Goal: Task Accomplishment & Management: Manage account settings

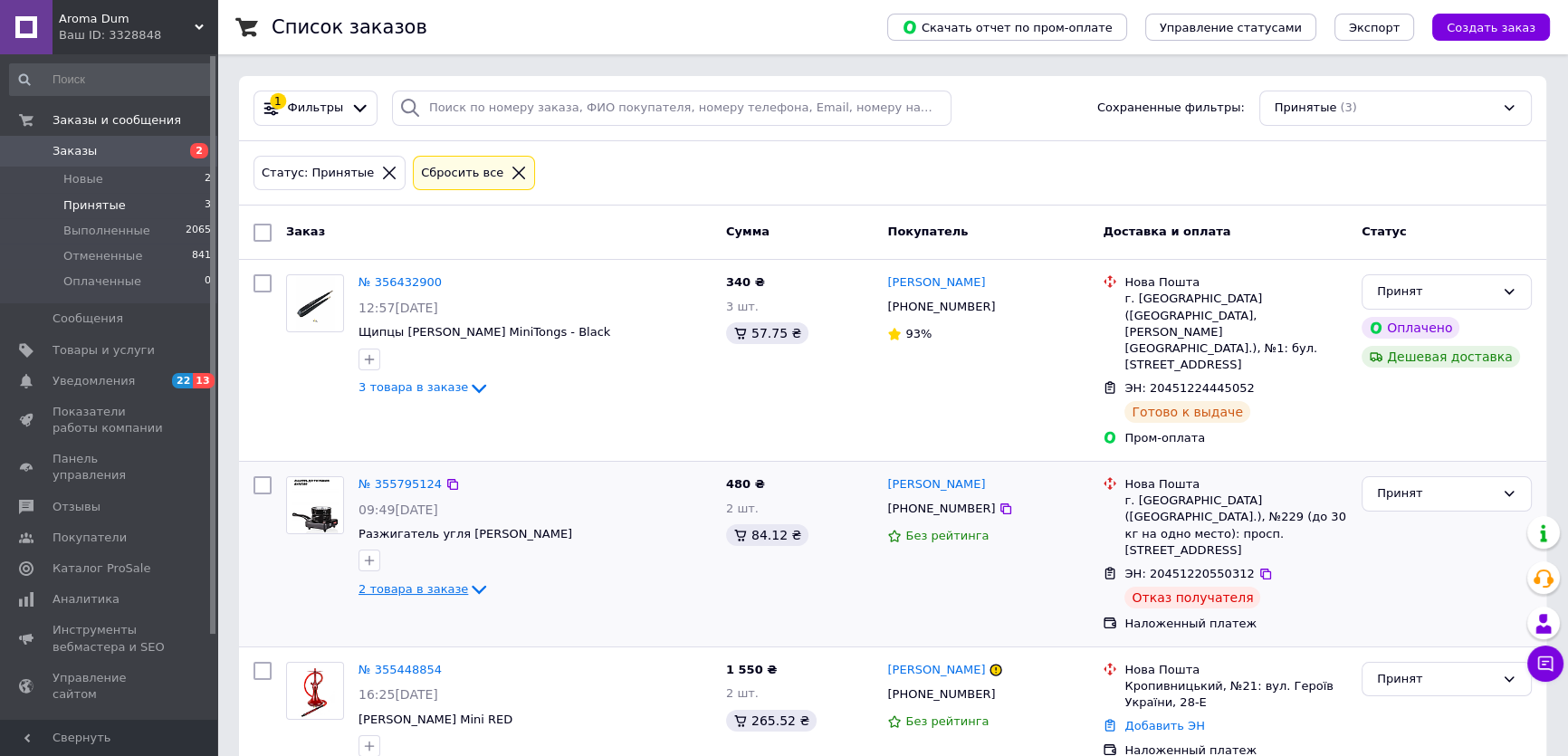
click at [449, 582] on span "2 товара в заказе" at bounding box center [412, 589] width 109 height 13
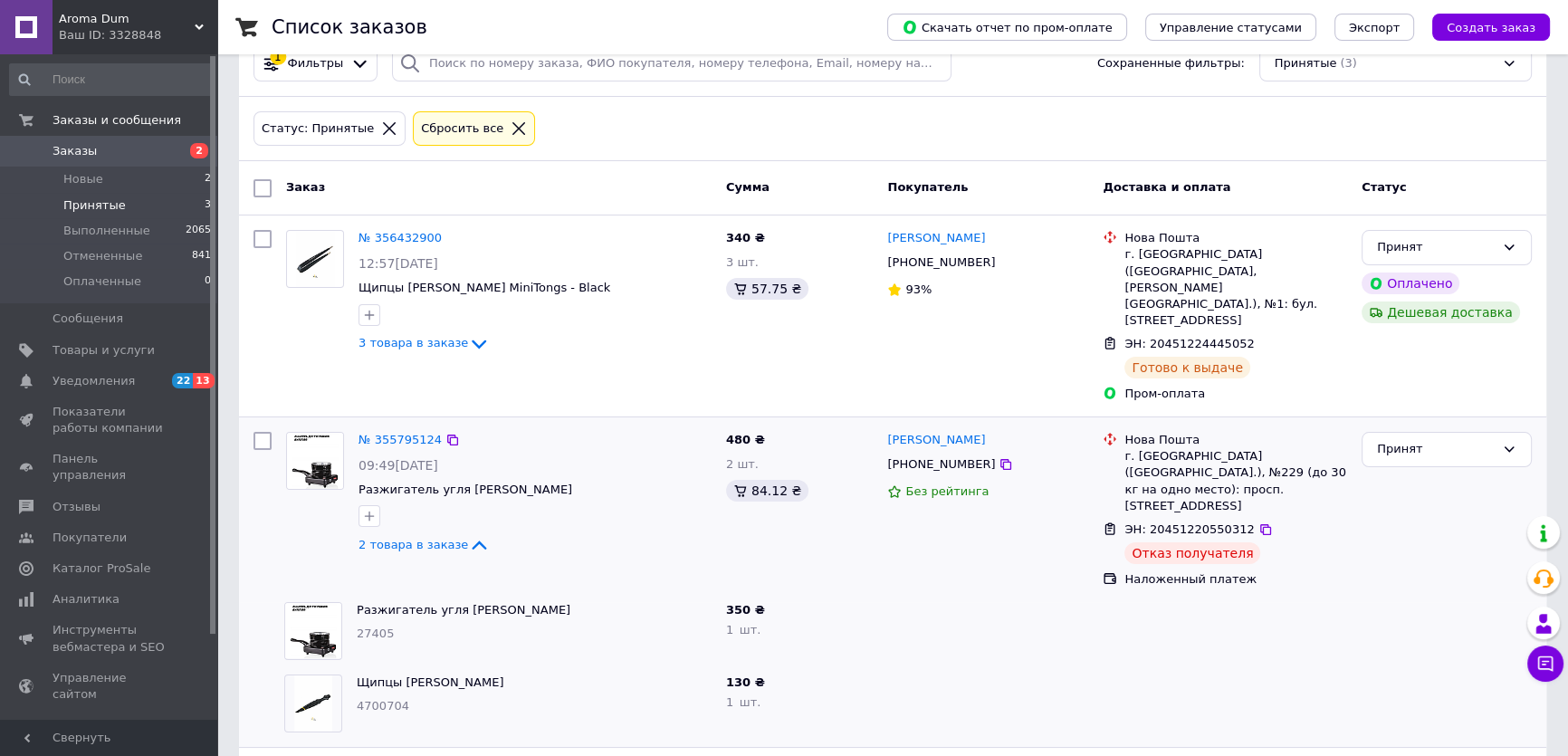
scroll to position [82, 0]
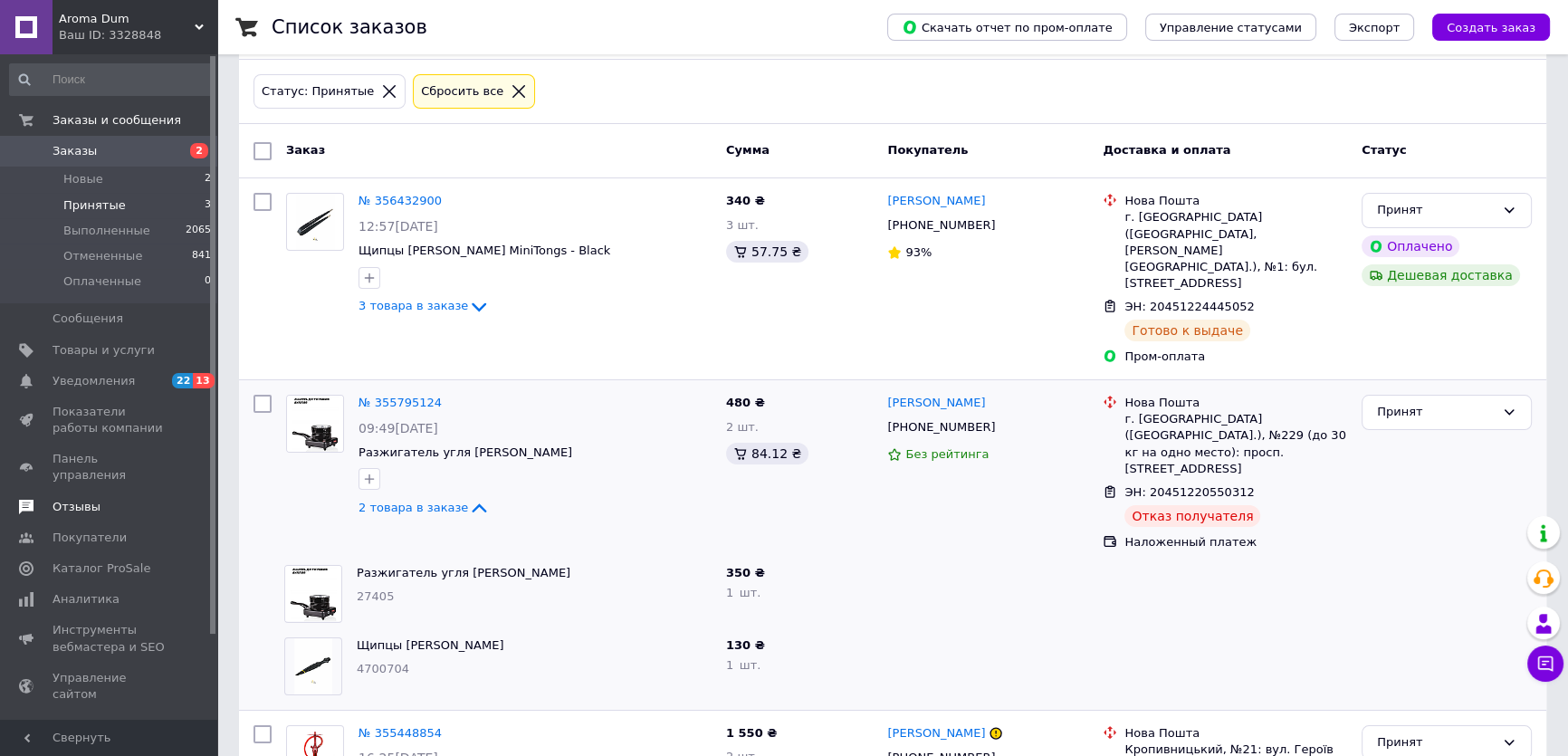
click at [78, 499] on span "Отзывы" at bounding box center [76, 506] width 48 height 16
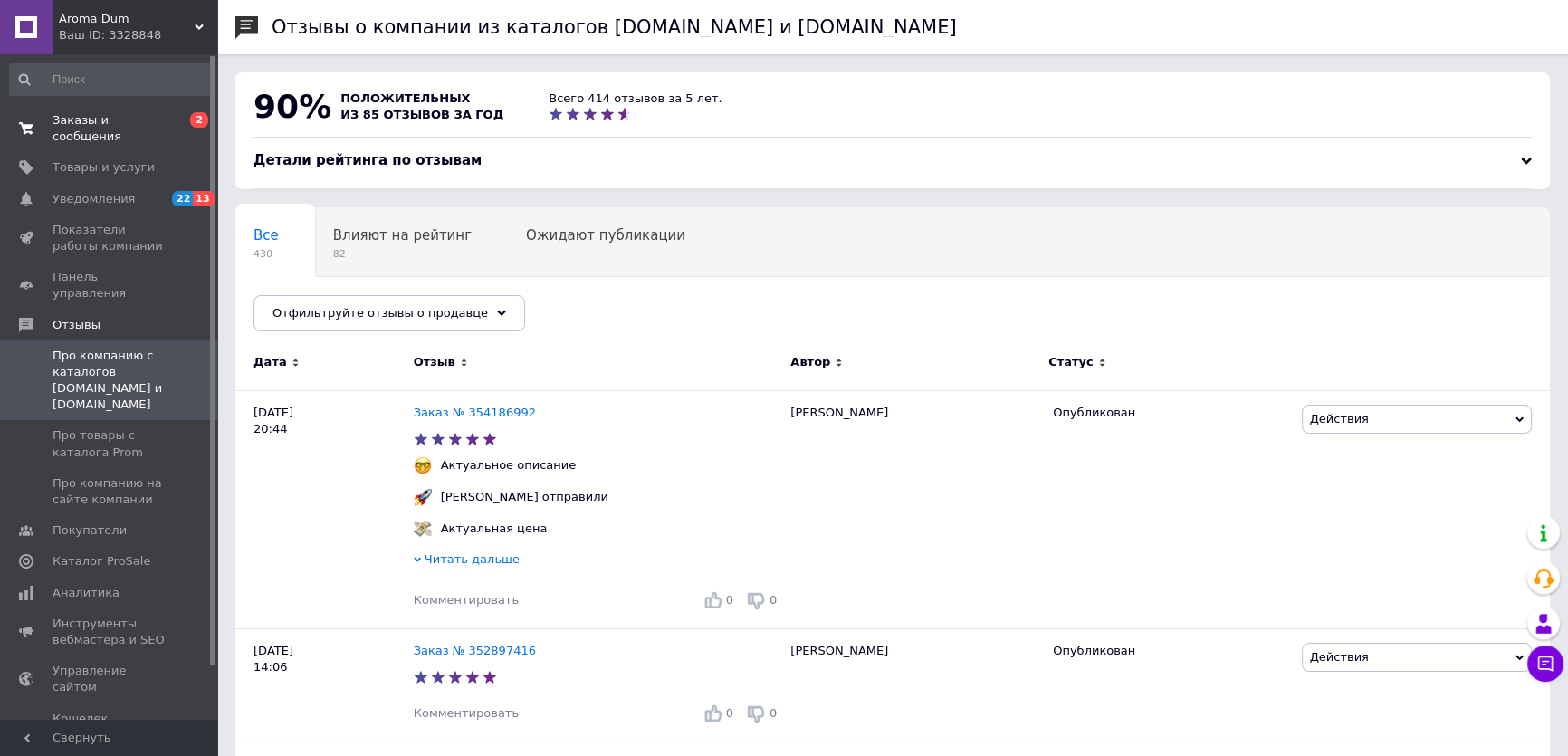
click at [139, 126] on span "Заказы и сообщения" at bounding box center [109, 128] width 115 height 32
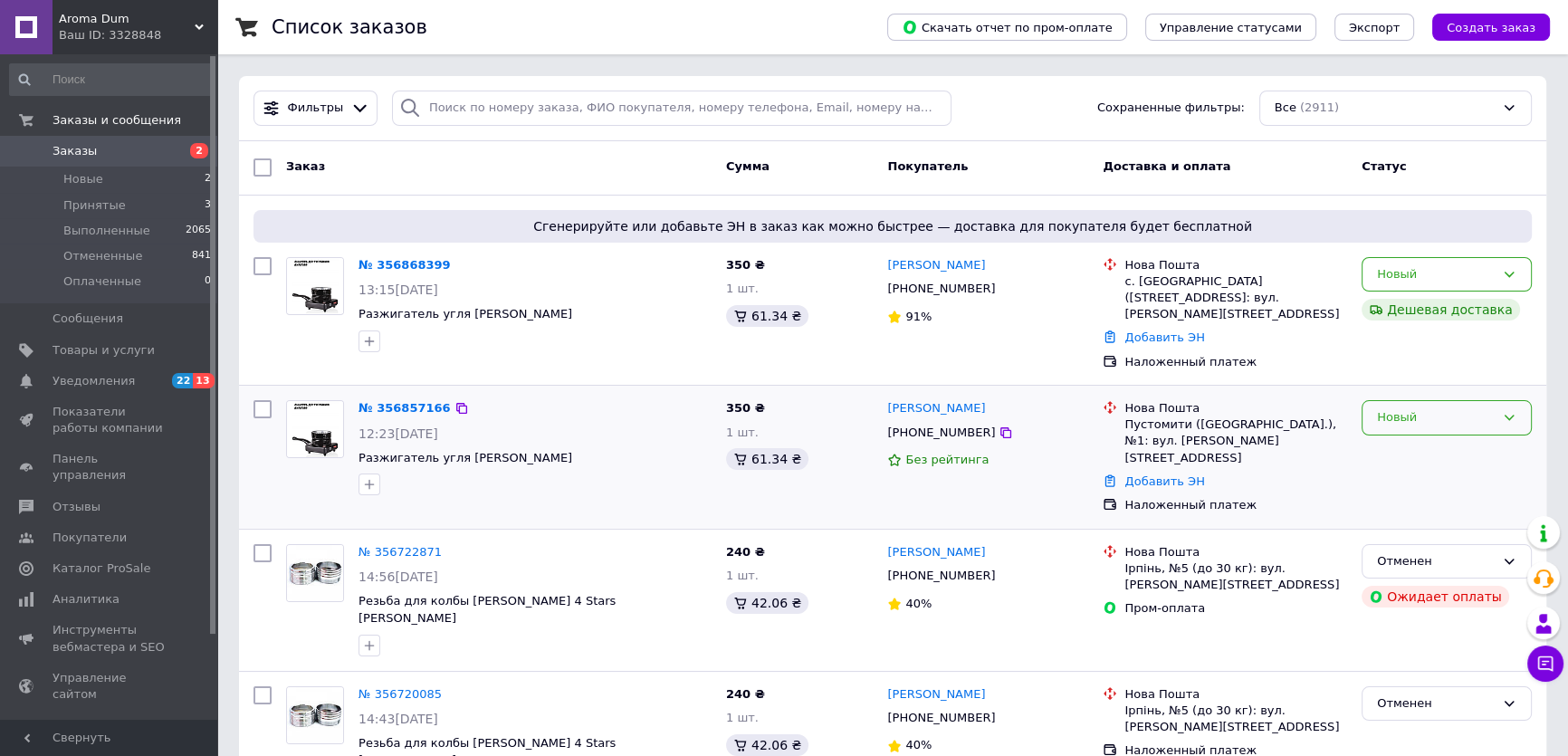
click at [1466, 421] on div "Новый" at bounding box center [1436, 418] width 118 height 19
click at [1443, 453] on li "Принят" at bounding box center [1446, 455] width 168 height 33
click at [1483, 283] on div "«Дешевая доставка» для продавца [GEOGRAPHIC_DATA] на Prom." at bounding box center [1387, 246] width 226 height 84
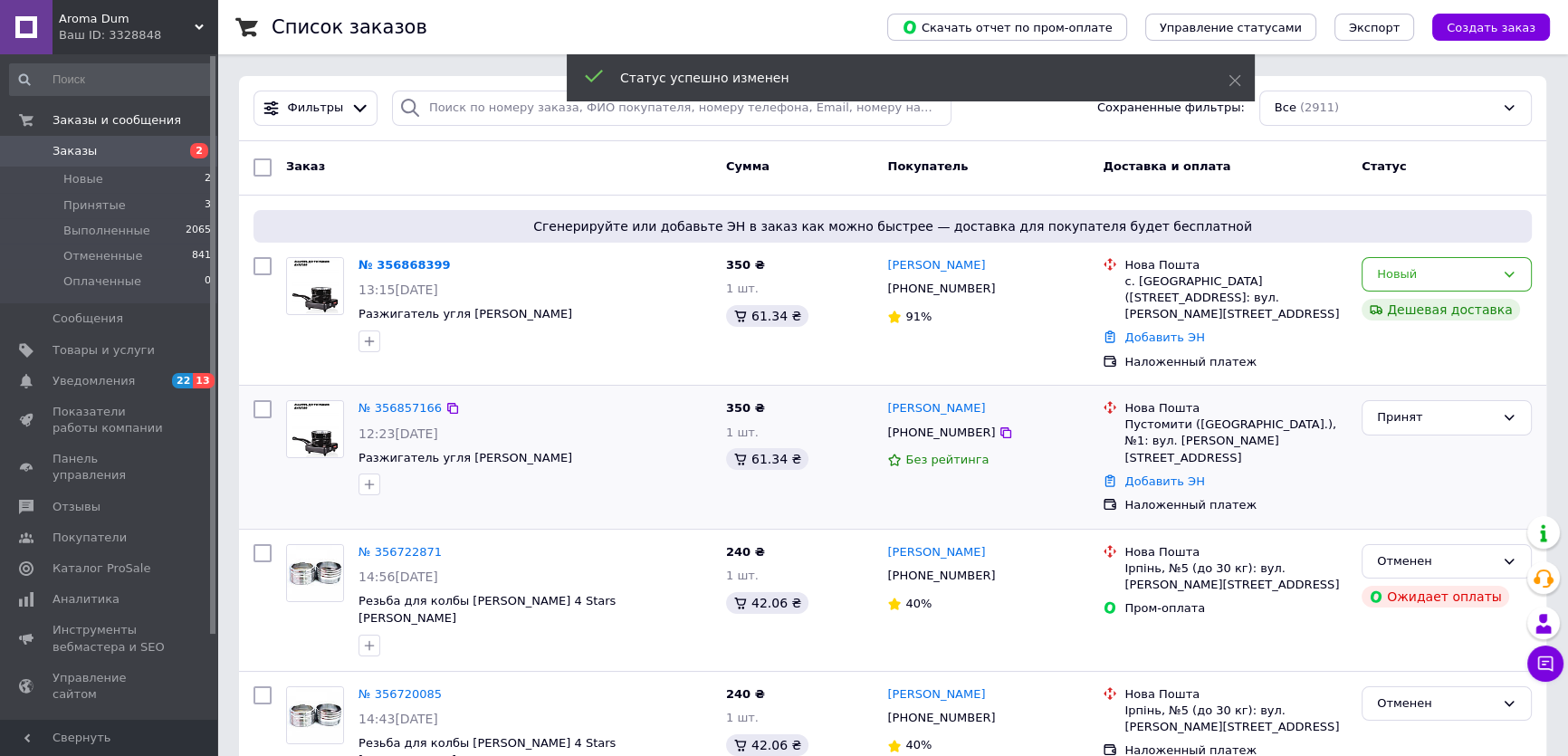
drag, startPoint x: 988, startPoint y: 409, endPoint x: 877, endPoint y: 406, distance: 111.0
click at [880, 411] on div "[PERSON_NAME] [PHONE_NUMBER] Без рейтинга" at bounding box center [988, 457] width 216 height 128
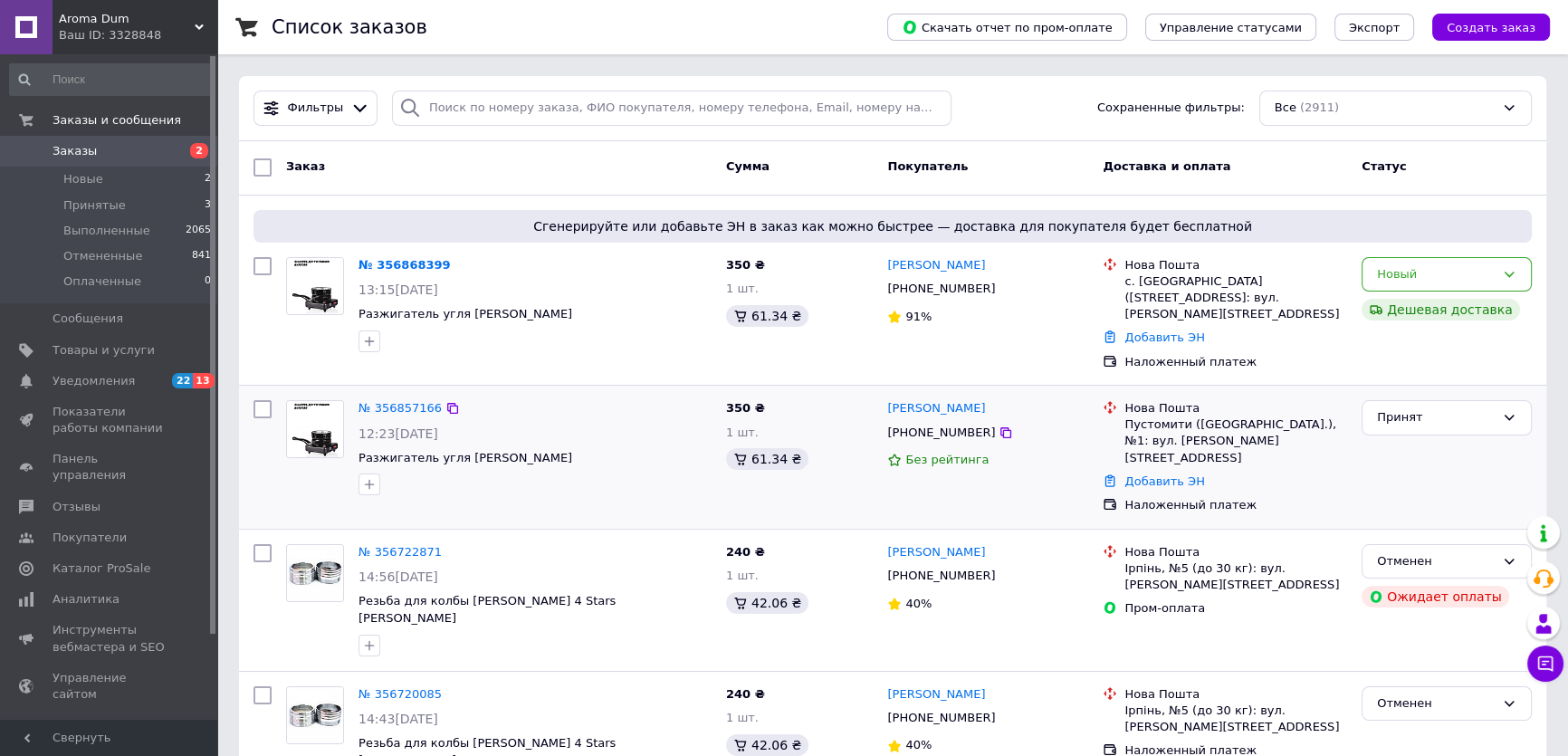
copy link "[PERSON_NAME]"
click at [1000, 430] on icon at bounding box center [1005, 432] width 10 height 10
drag, startPoint x: 1159, startPoint y: 426, endPoint x: 1261, endPoint y: 425, distance: 102.0
click at [1261, 425] on div "Пустомити ([GEOGRAPHIC_DATA].), №1: вул. [PERSON_NAME][STREET_ADDRESS]" at bounding box center [1236, 441] width 222 height 49
drag, startPoint x: 1107, startPoint y: 424, endPoint x: 1194, endPoint y: 424, distance: 87.0
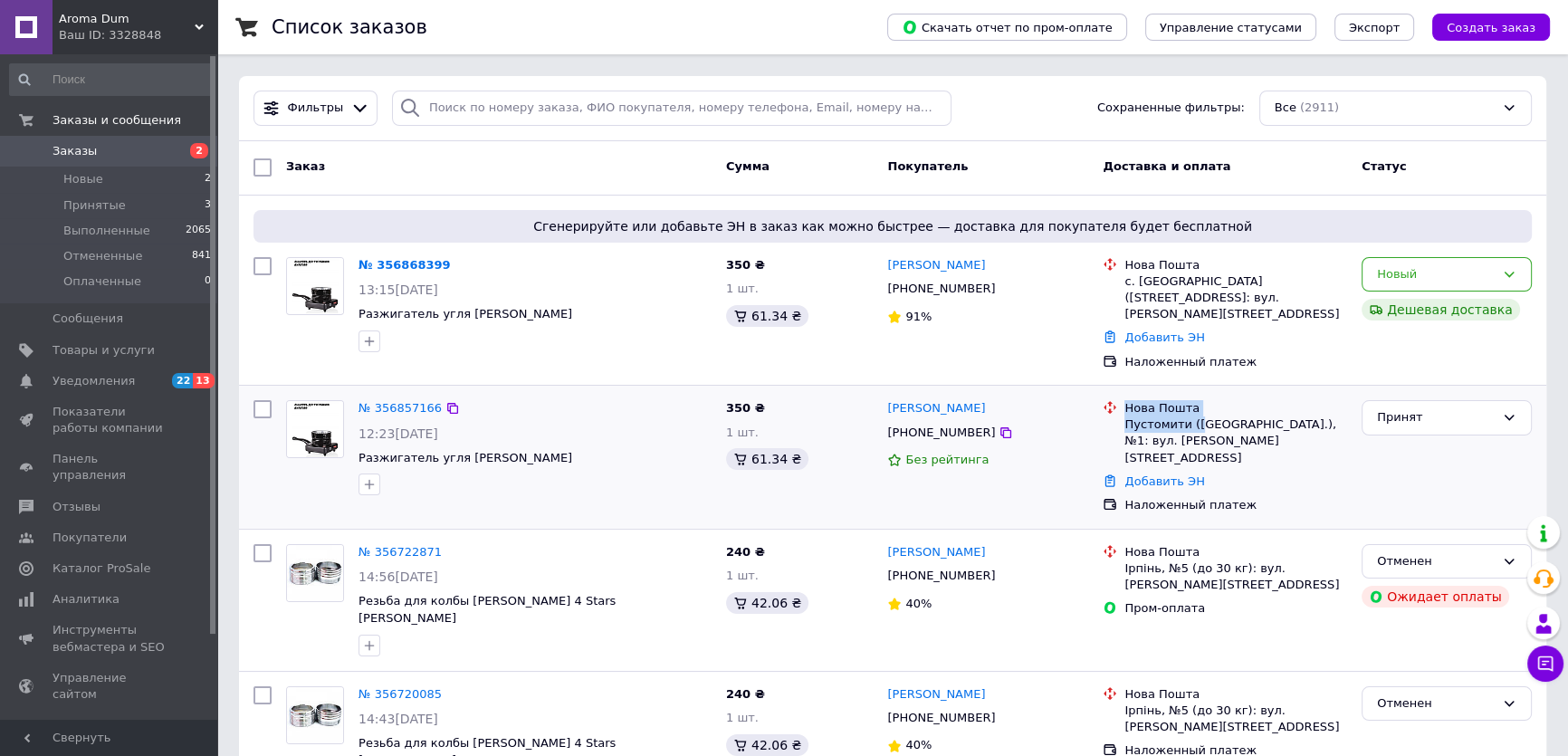
click at [1194, 424] on div "Нова Пошта Пустомити ([GEOGRAPHIC_DATA].), №1: вул. [PERSON_NAME][STREET_ADDRES…" at bounding box center [1224, 433] width 252 height 66
click at [1089, 423] on div "[PHONE_NUMBER]" at bounding box center [987, 432] width 204 height 20
drag, startPoint x: 1120, startPoint y: 425, endPoint x: 1172, endPoint y: 425, distance: 52.0
click at [1171, 425] on div "Нова Пошта Пустомити ([GEOGRAPHIC_DATA].), №1: вул. [PERSON_NAME][STREET_ADDRES…" at bounding box center [1224, 433] width 252 height 66
click at [1105, 425] on div at bounding box center [1109, 433] width 22 height 66
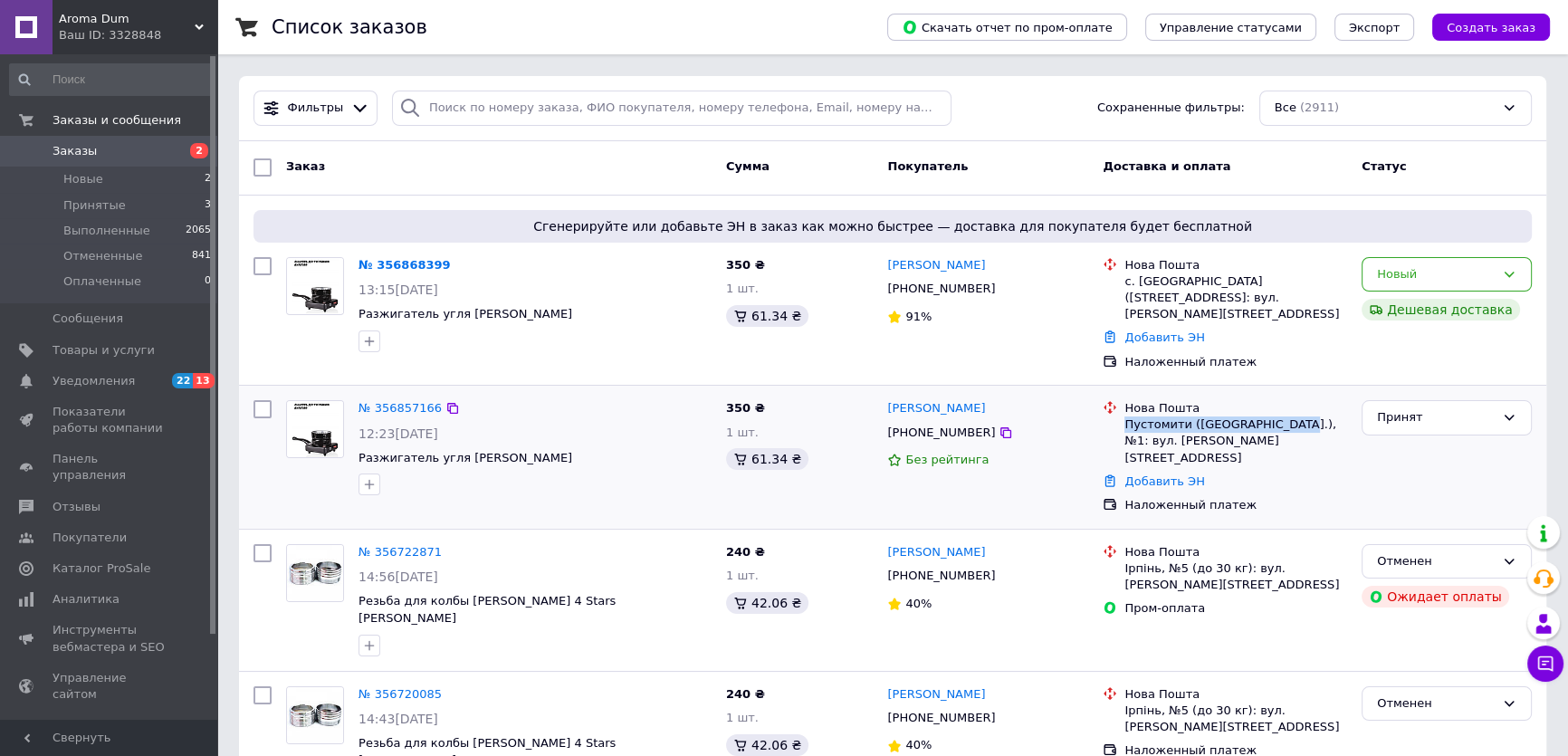
drag, startPoint x: 1124, startPoint y: 425, endPoint x: 1273, endPoint y: 428, distance: 149.0
click at [1273, 428] on div "Пустомити ([GEOGRAPHIC_DATA].), №1: вул. [PERSON_NAME][STREET_ADDRESS]" at bounding box center [1236, 441] width 222 height 49
copy div "Пустомити ([GEOGRAPHIC_DATA].),"
drag, startPoint x: 545, startPoint y: 452, endPoint x: 359, endPoint y: 462, distance: 186.3
click at [359, 462] on span "Разжигатель угля [PERSON_NAME]" at bounding box center [535, 459] width 353 height 17
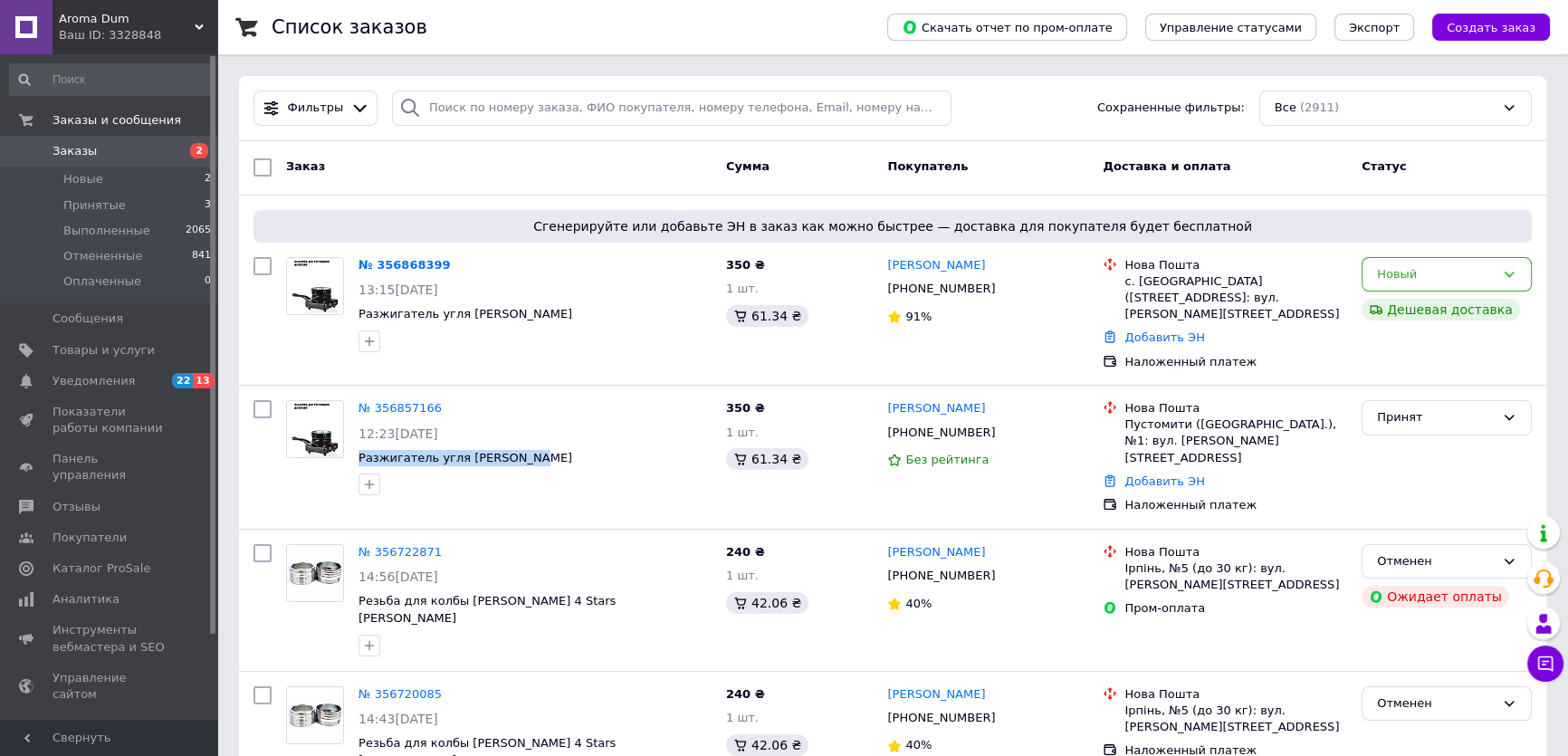
copy span "Разжигатель угля [PERSON_NAME]"
drag, startPoint x: 992, startPoint y: 263, endPoint x: 878, endPoint y: 273, distance: 114.4
click at [878, 273] on div "№ 356868399 13:15[DATE] Разжигатель угля YAHYA Lite 350 ₴ 1 шт. 61.34 ₴ [PERSON…" at bounding box center [892, 313] width 1293 height 128
click at [857, 267] on div "350 ₴ 1 шт. 61.34 ₴" at bounding box center [800, 313] width 162 height 128
drag, startPoint x: 861, startPoint y: 263, endPoint x: 960, endPoint y: 255, distance: 99.3
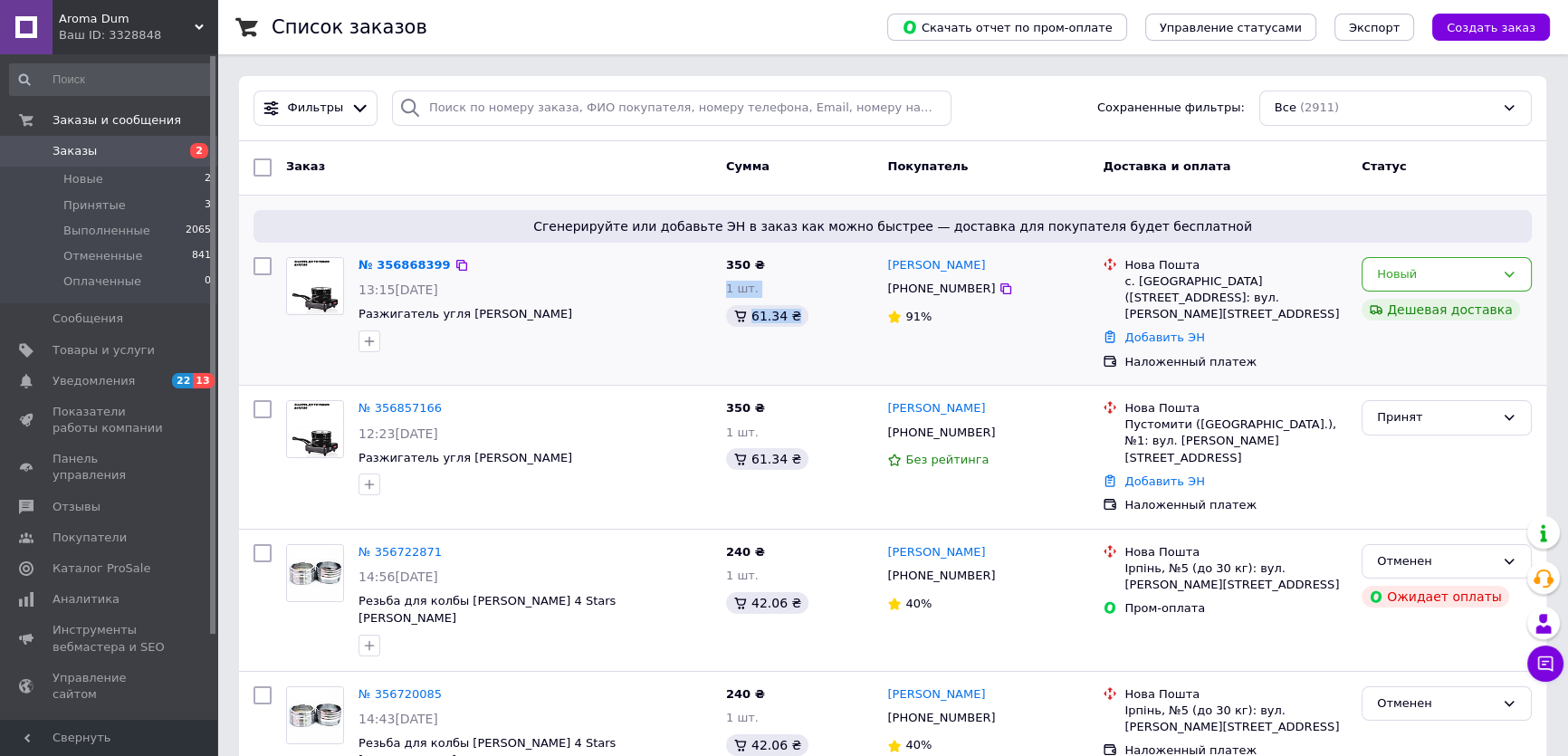
click at [960, 255] on div "№ 356868399 13:15[DATE] Разжигатель угля YAHYA Lite 350 ₴ 1 шт. 61.34 ₴ [PERSON…" at bounding box center [892, 313] width 1293 height 128
click at [992, 255] on div "[PERSON_NAME]" at bounding box center [987, 266] width 204 height 21
drag, startPoint x: 949, startPoint y: 262, endPoint x: 890, endPoint y: 261, distance: 59.0
click at [890, 261] on div "[PERSON_NAME]" at bounding box center [987, 266] width 204 height 21
copy link "[PERSON_NAME]"
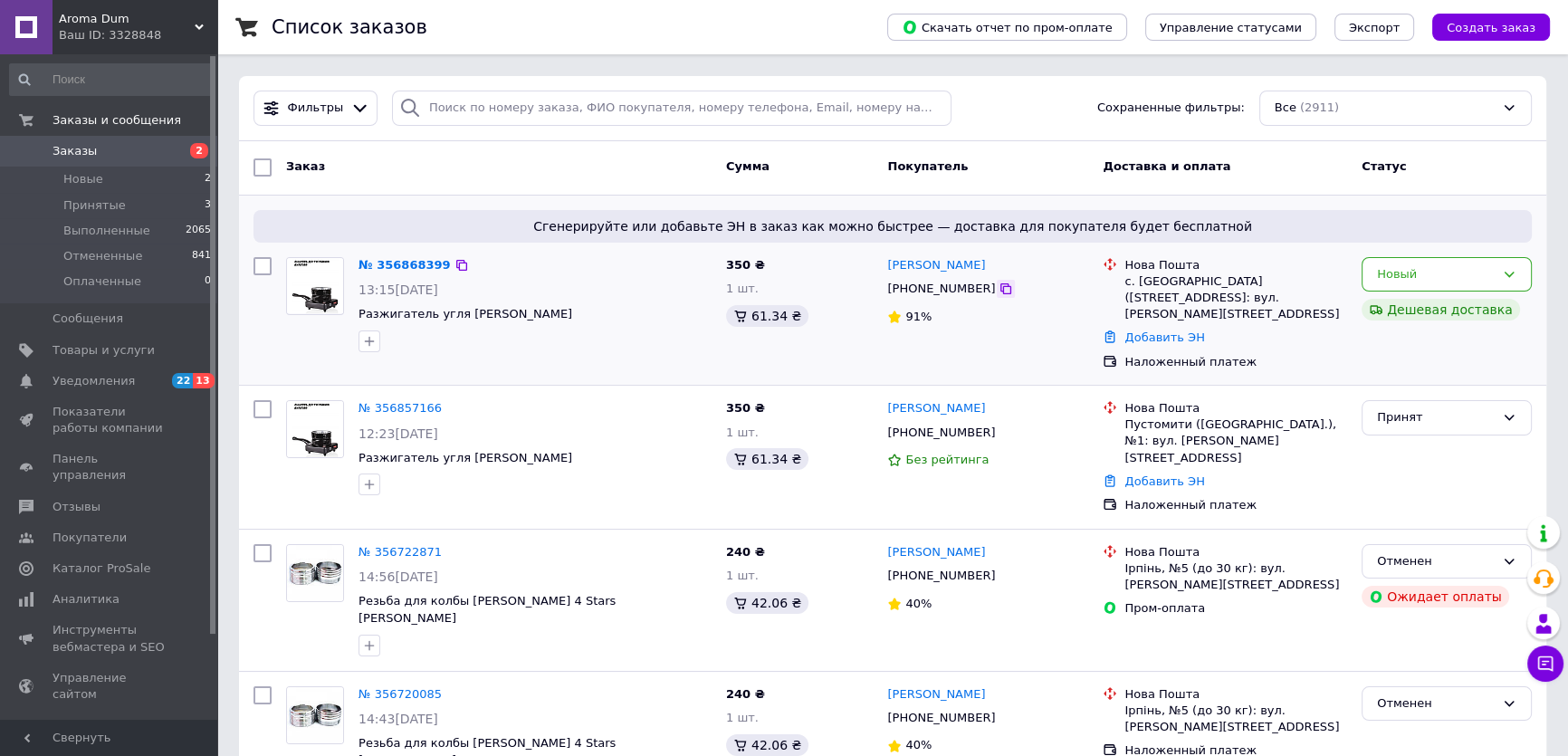
click at [998, 291] on icon at bounding box center [1005, 288] width 14 height 14
drag, startPoint x: 1120, startPoint y: 283, endPoint x: 1145, endPoint y: 283, distance: 25.0
click at [1145, 283] on div "Нова Пошта с. [GEOGRAPHIC_DATA] ([STREET_ADDRESS]: вул. [PERSON_NAME][STREET_AD…" at bounding box center [1224, 291] width 252 height 66
click at [1116, 282] on div at bounding box center [1109, 291] width 22 height 66
drag, startPoint x: 1124, startPoint y: 284, endPoint x: 1275, endPoint y: 281, distance: 151.0
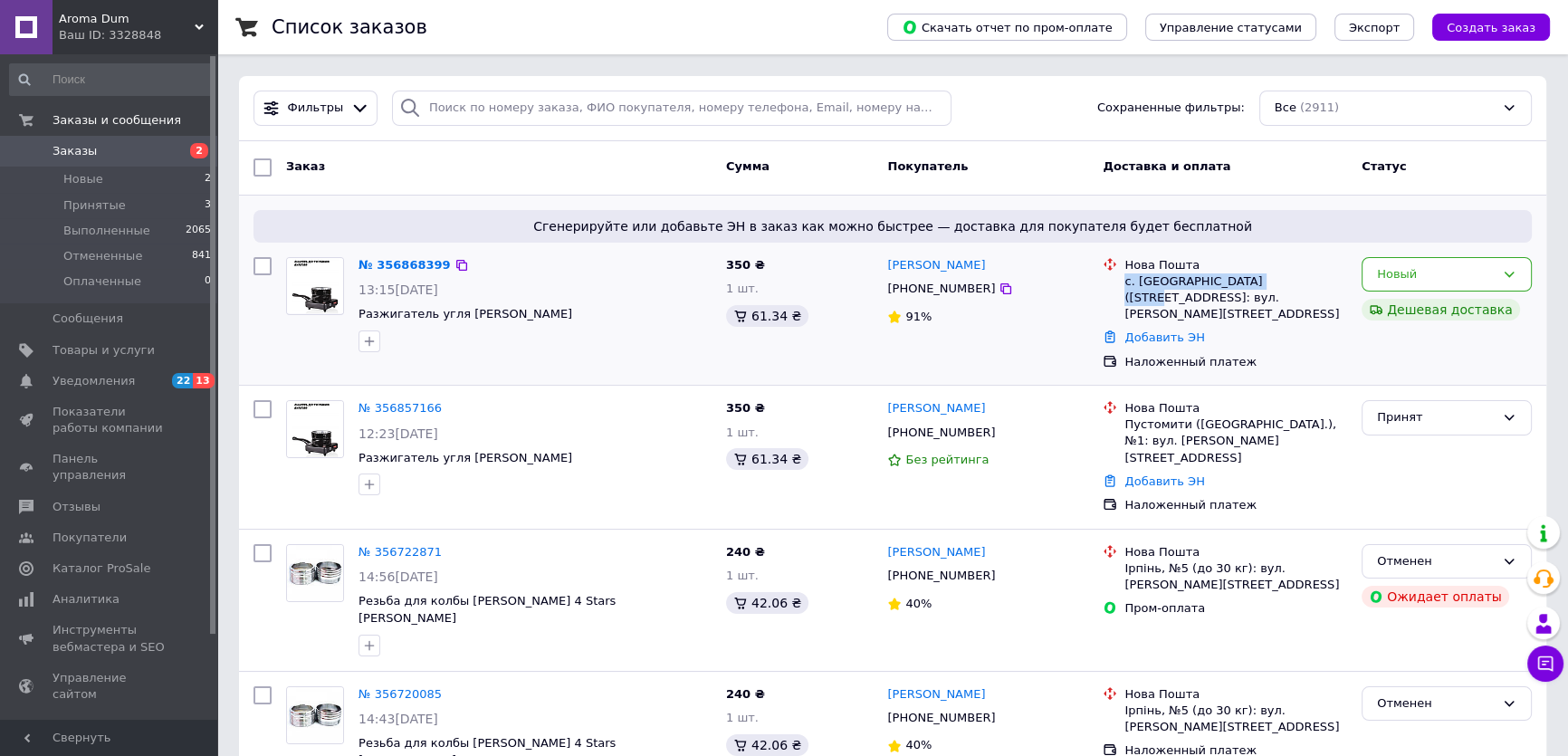
click at [1275, 281] on div "с. [GEOGRAPHIC_DATA] ([STREET_ADDRESS]: вул. [PERSON_NAME][STREET_ADDRESS]" at bounding box center [1236, 298] width 222 height 49
copy div "с. [GEOGRAPHIC_DATA] ([GEOGRAPHIC_DATA]"
